Goal: Complete application form: Complete application form

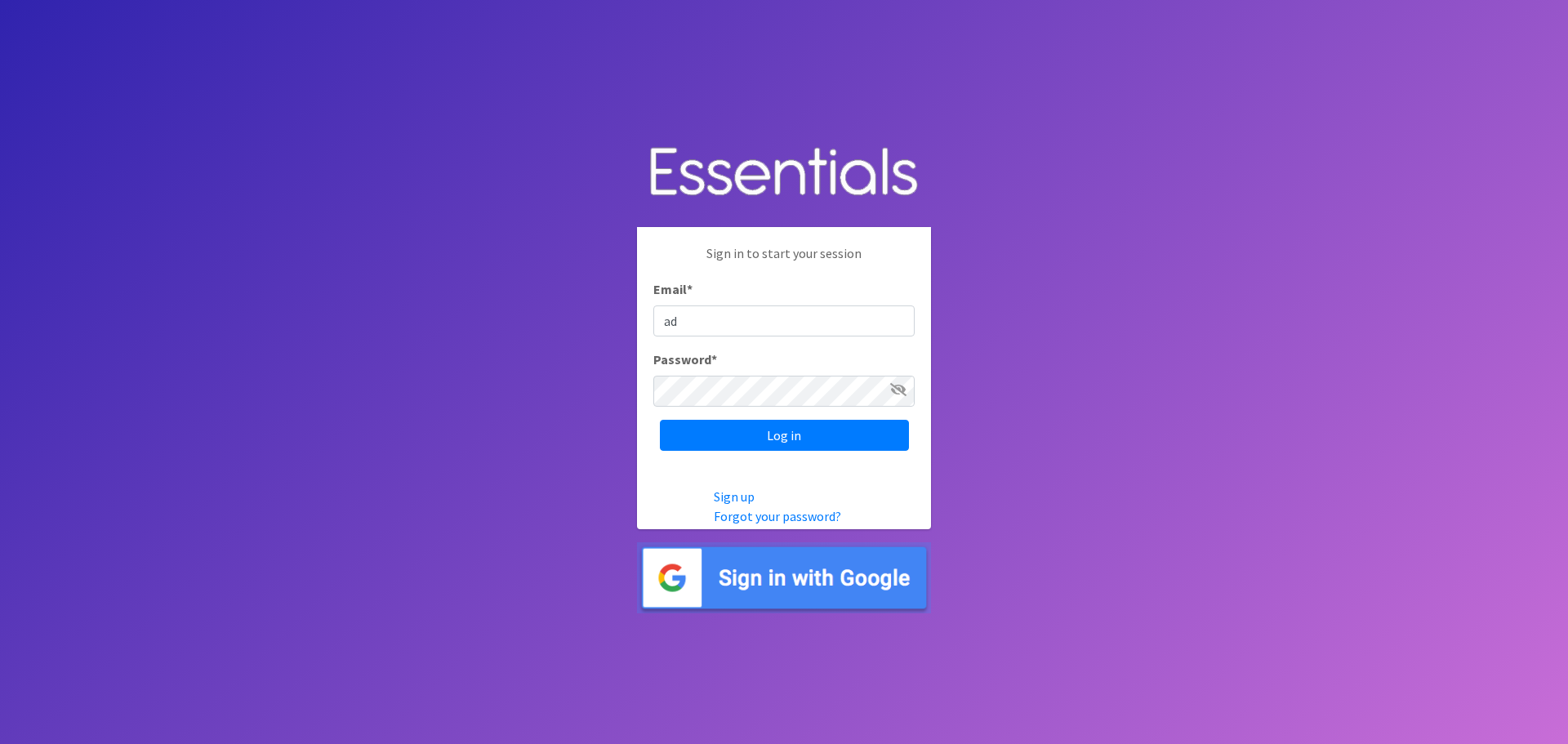
type input "a"
type input "[EMAIL_ADDRESS][DOMAIN_NAME]"
click at [742, 429] on input "Log in" at bounding box center [784, 435] width 249 height 31
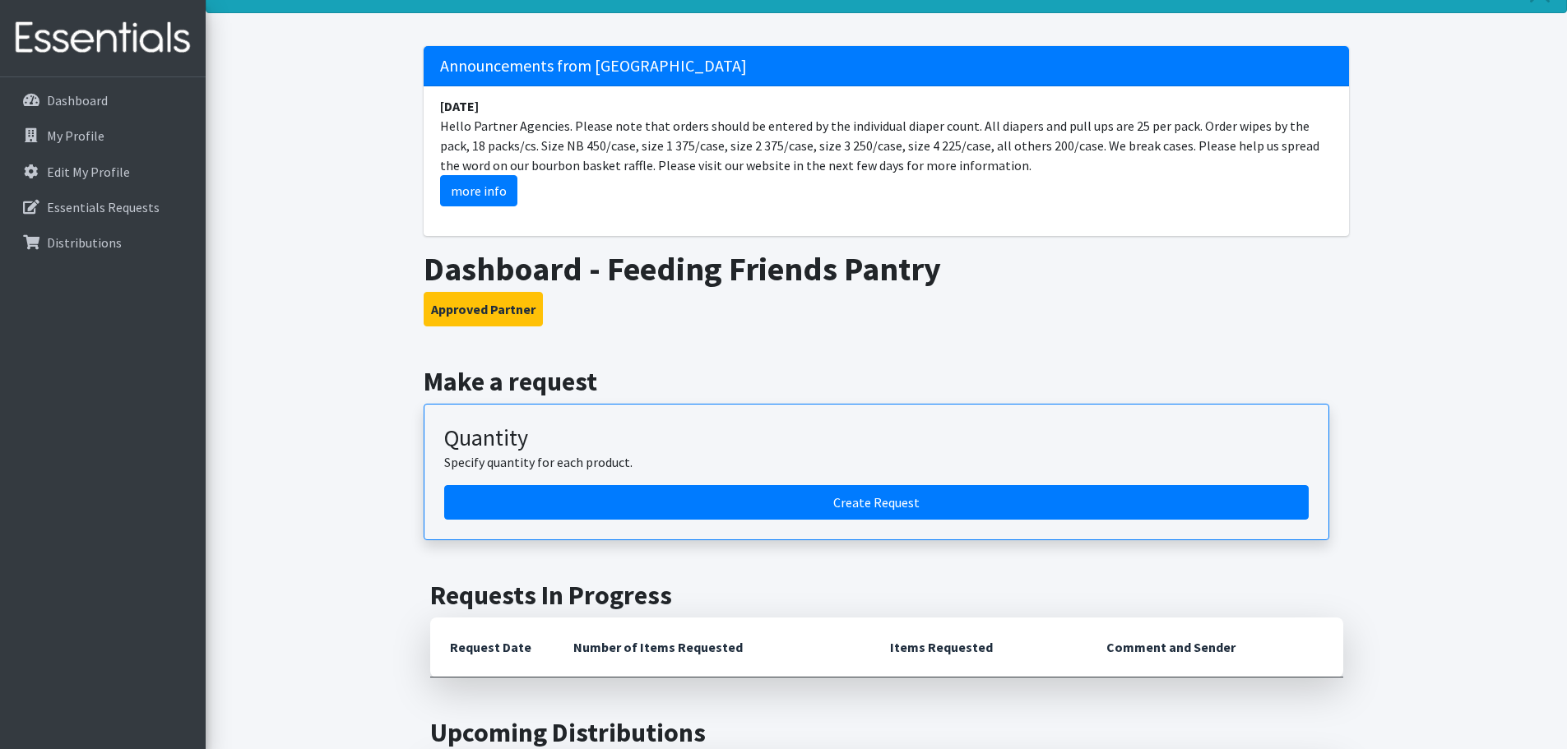
scroll to position [247, 0]
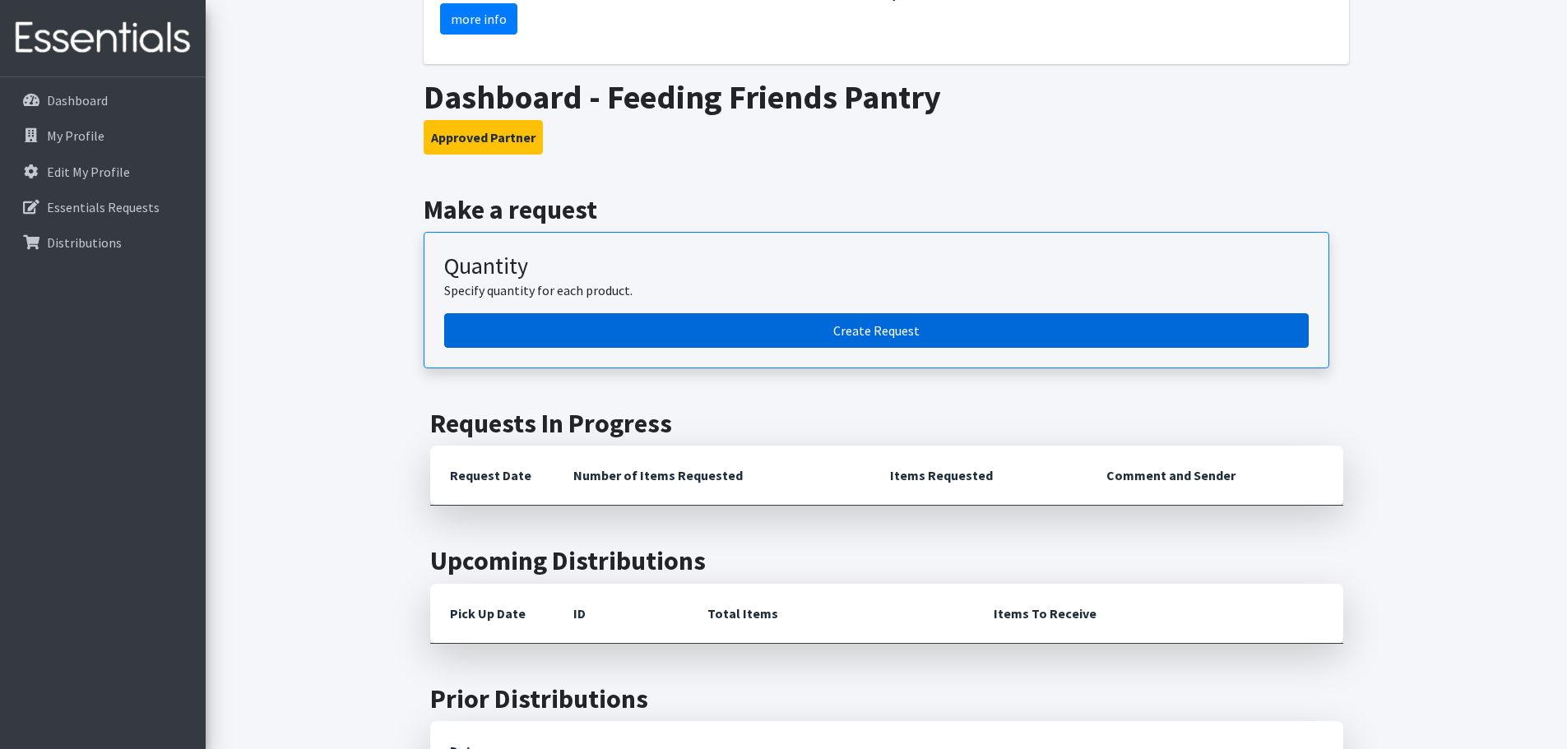
click at [623, 329] on link "Create Request" at bounding box center [876, 330] width 864 height 35
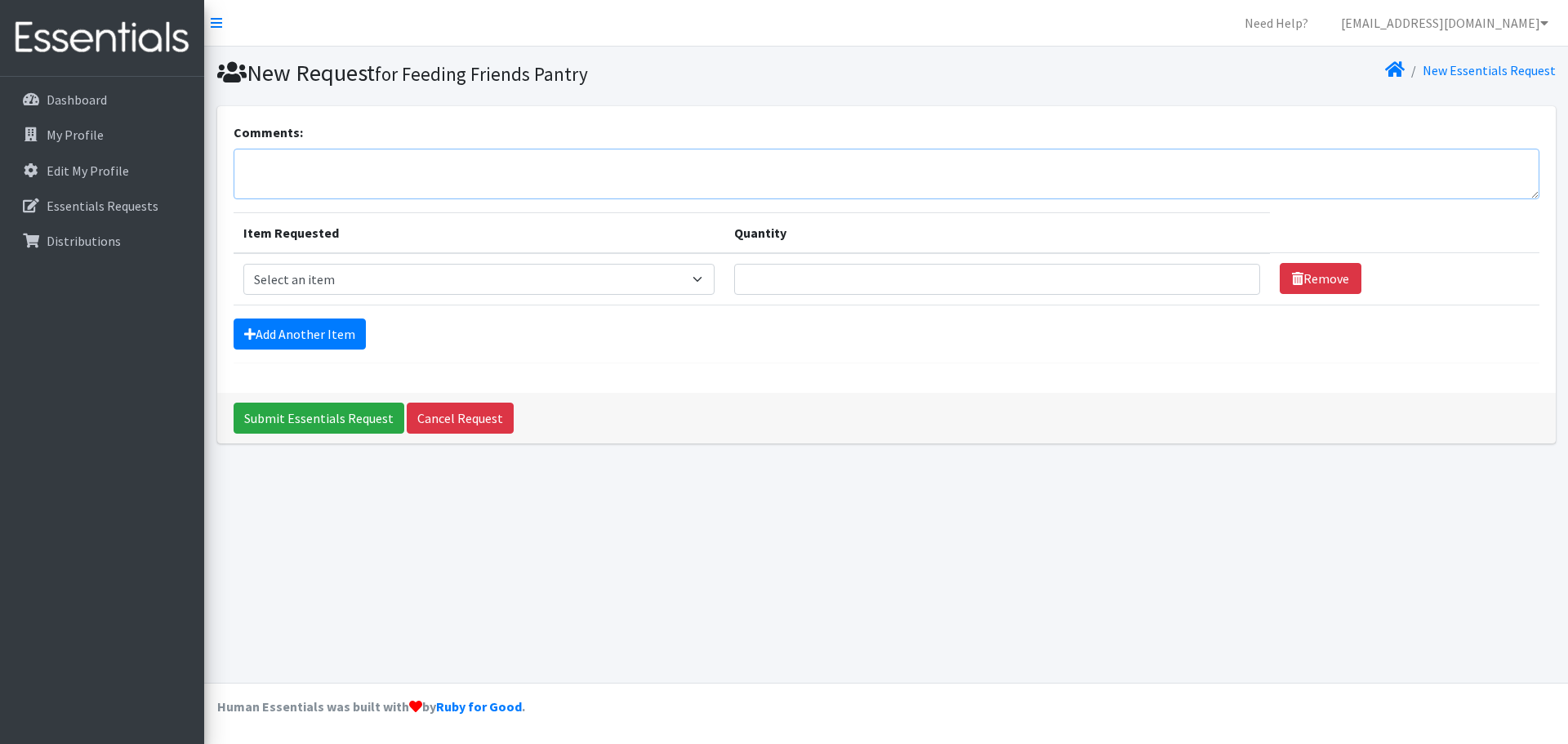
click at [517, 166] on textarea "Comments:" at bounding box center [886, 174] width 1306 height 51
type textarea "I will pick up this order and deliver to Feeding Friends myself. Patrice"
click at [712, 282] on select "Select an item 1 month period supply kit Kids (Newborn) Kids (Size 1) Kids (Siz…" at bounding box center [479, 279] width 471 height 31
select select "15069"
click at [243, 264] on select "Select an item 1 month period supply kit Kids (Newborn) Kids (Size 1) Kids (Siz…" at bounding box center [479, 279] width 471 height 31
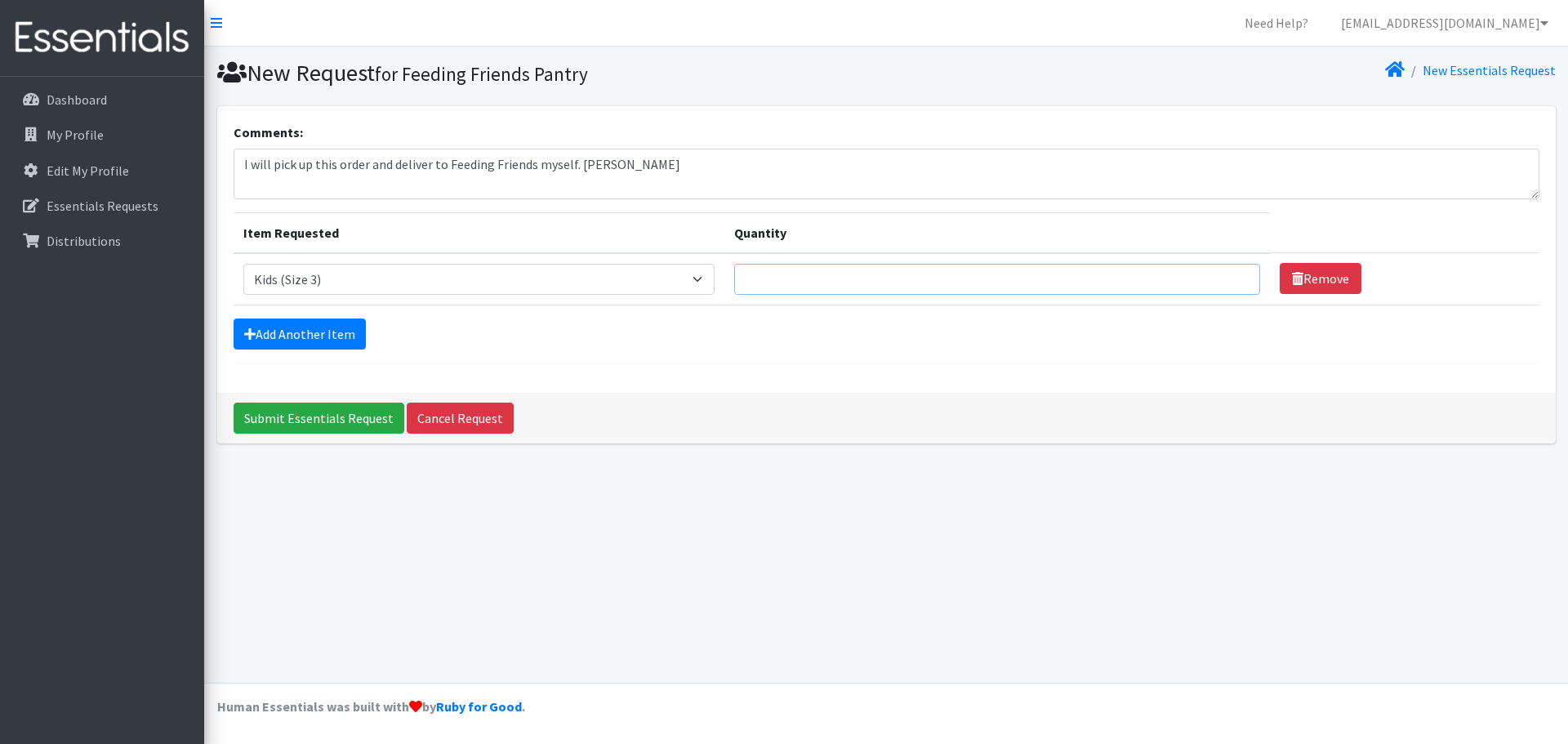
click at [785, 285] on input "Quantity" at bounding box center [997, 279] width 526 height 31
type input "250"
click at [319, 335] on link "Add Another Item" at bounding box center [299, 334] width 132 height 31
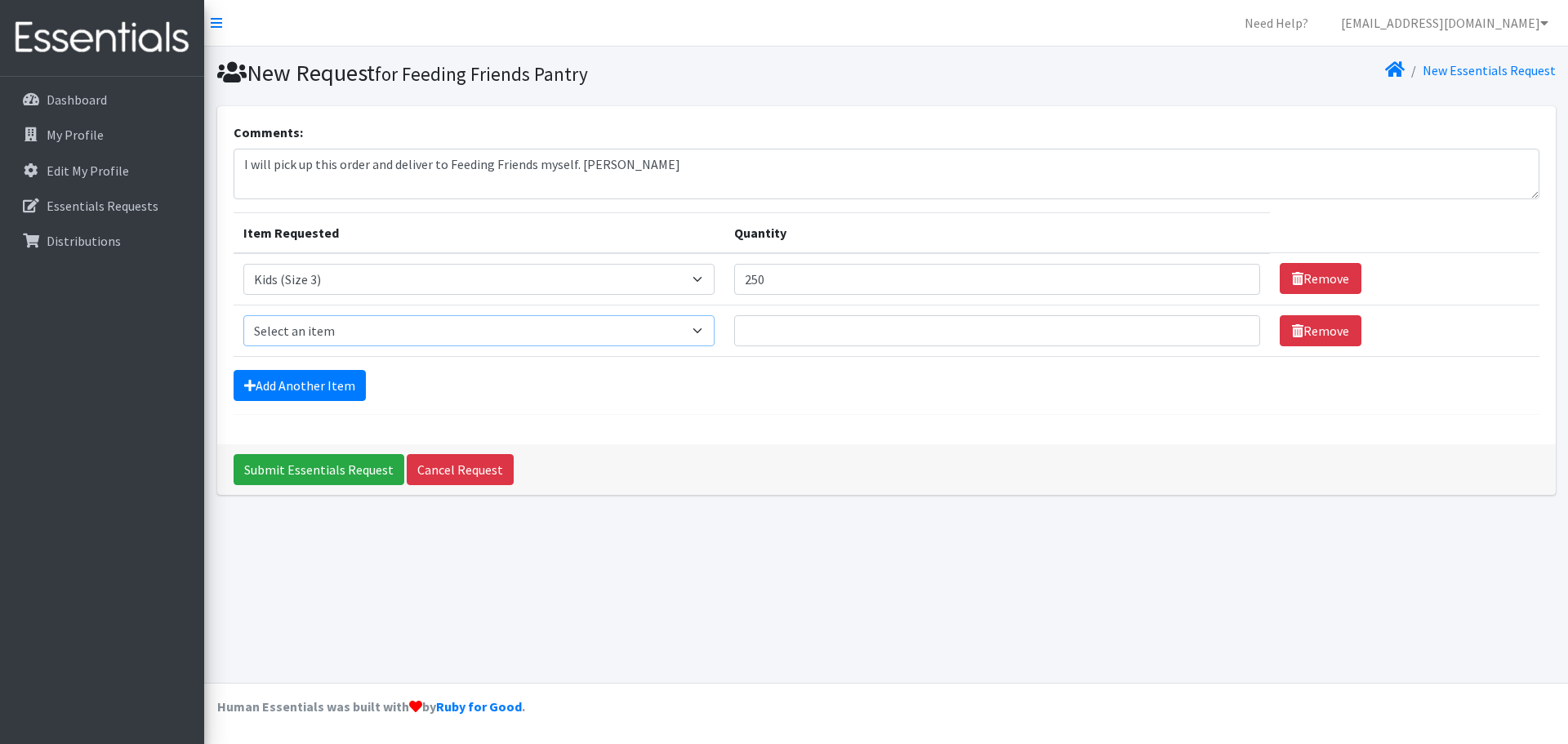
click at [710, 332] on select "Select an item 1 month period supply kit Kids (Newborn) Kids (Size 1) Kids (Siz…" at bounding box center [479, 330] width 471 height 31
select select "15038"
click at [243, 315] on select "Select an item 1 month period supply kit Kids (Newborn) Kids (Size 1) Kids (Siz…" at bounding box center [479, 330] width 471 height 31
click at [776, 333] on input "Quantity" at bounding box center [997, 330] width 526 height 31
type input "225"
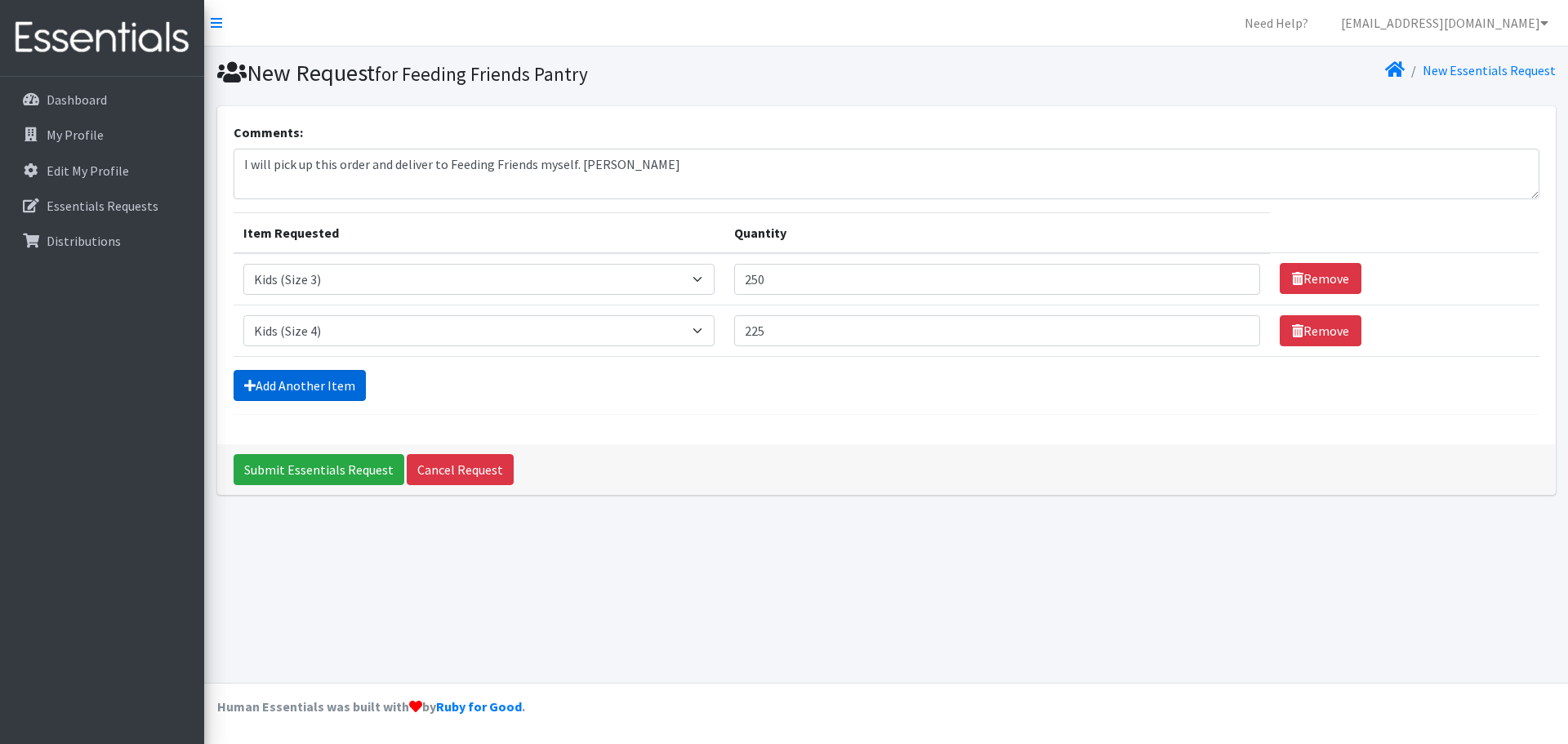
click at [315, 385] on link "Add Another Item" at bounding box center [299, 385] width 132 height 31
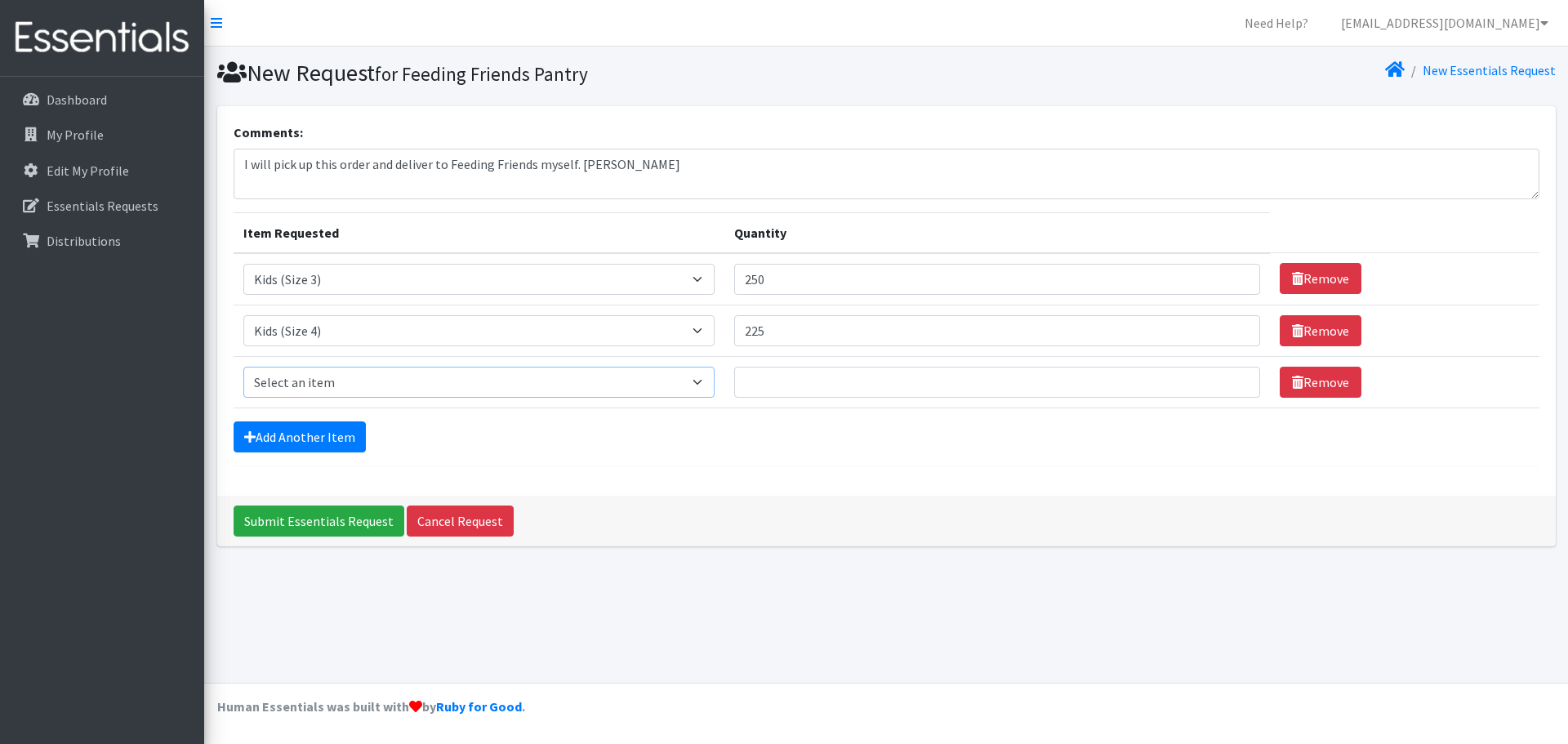
click at [715, 387] on select "Select an item 1 month period supply kit Kids (Newborn) Kids (Size 1) Kids (Siz…" at bounding box center [479, 381] width 471 height 31
select select "15044"
click at [243, 367] on select "Select an item 1 month period supply kit Kids (Newborn) Kids (Size 1) Kids (Siz…" at bounding box center [479, 381] width 471 height 31
click at [775, 384] on input "Quantity" at bounding box center [997, 381] width 526 height 31
type input "400"
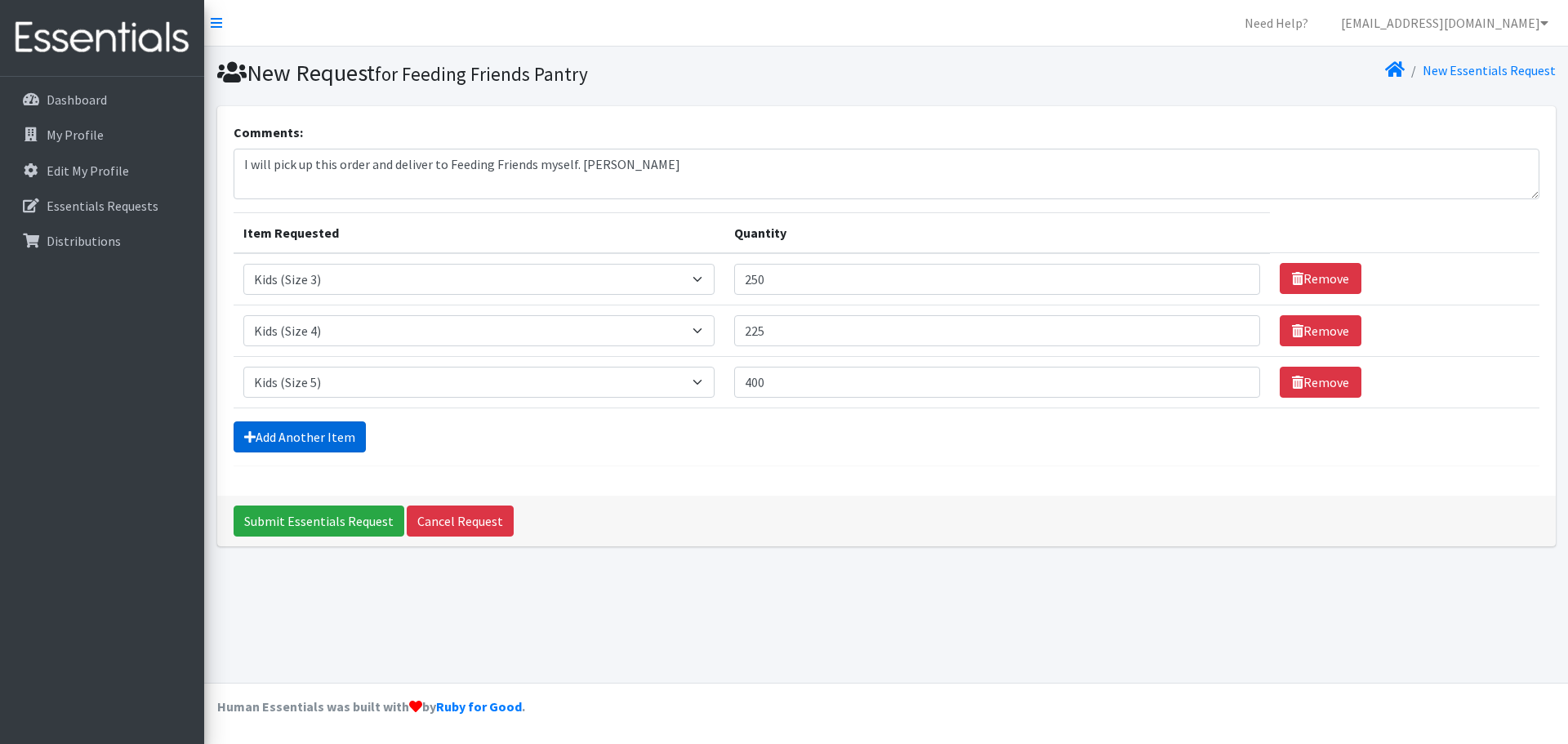
click at [344, 444] on link "Add Another Item" at bounding box center [299, 436] width 132 height 31
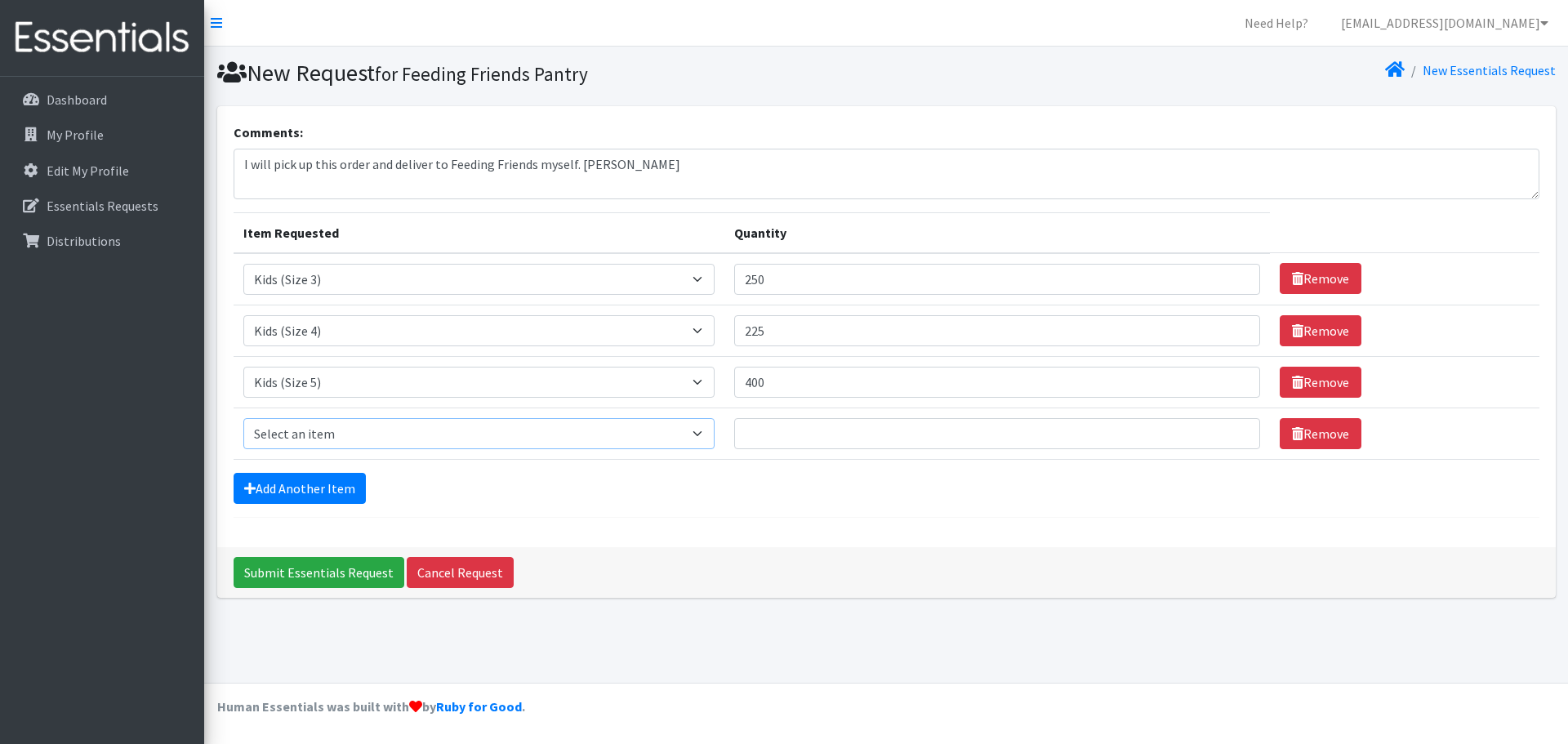
click at [712, 437] on select "Select an item 1 month period supply kit Kids (Newborn) Kids (Size 1) Kids (Siz…" at bounding box center [479, 433] width 471 height 31
select select "15071"
click at [243, 418] on select "Select an item 1 month period supply kit Kids (Newborn) Kids (Size 1) Kids (Siz…" at bounding box center [479, 433] width 471 height 31
click at [792, 427] on input "Quantity" at bounding box center [997, 433] width 526 height 31
type input "400"
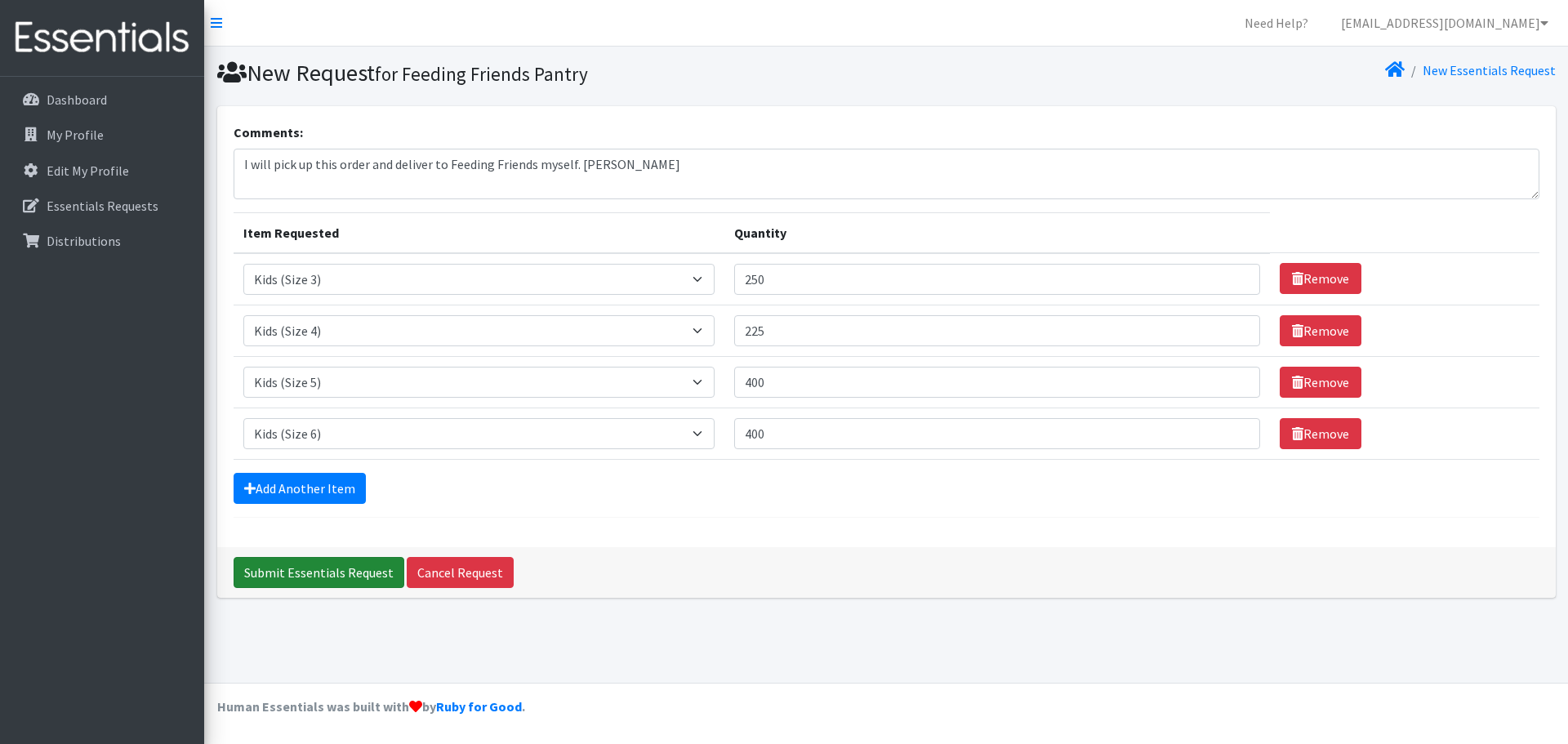
click at [328, 575] on input "Submit Essentials Request" at bounding box center [319, 572] width 171 height 31
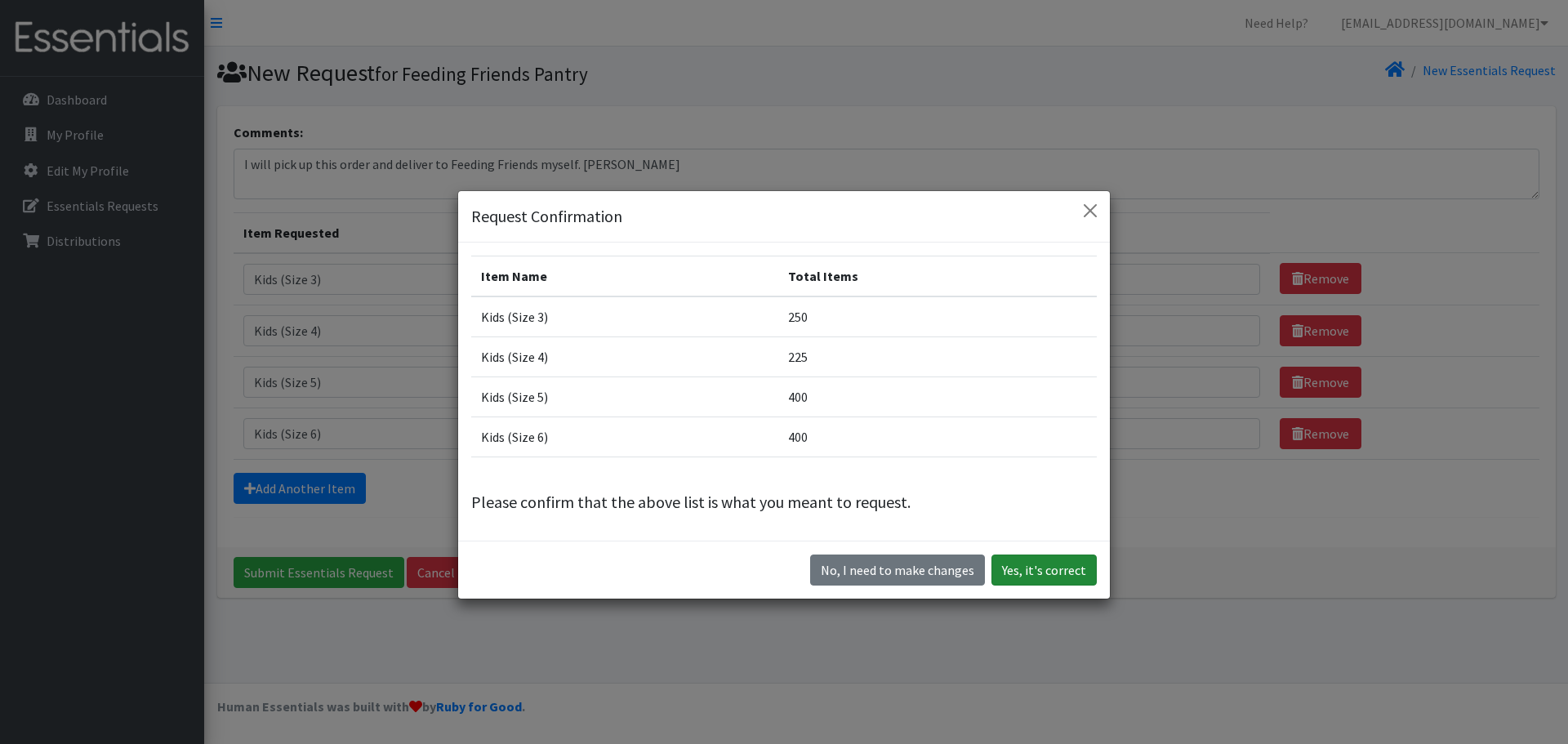
click at [1052, 565] on button "Yes, it's correct" at bounding box center [1044, 569] width 105 height 31
